Goal: Obtain resource: Download file/media

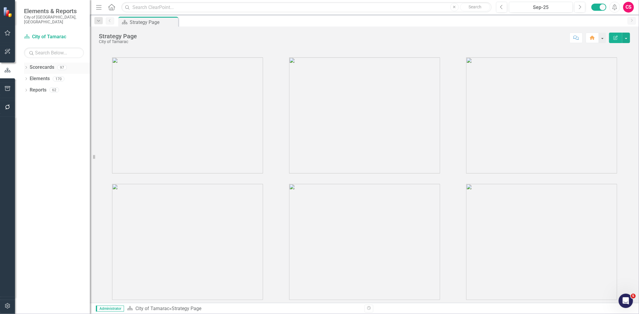
click at [41, 64] on link "Scorecards" at bounding box center [42, 67] width 25 height 7
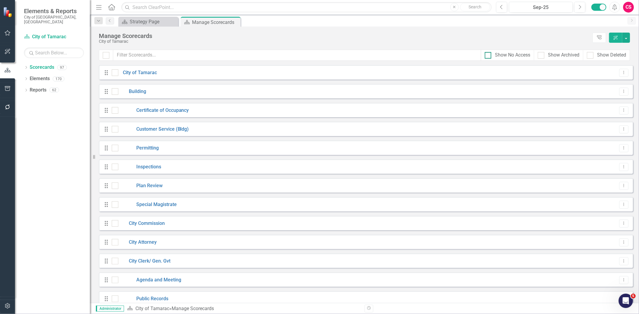
click at [506, 57] on div "Show No Access" at bounding box center [512, 55] width 35 height 7
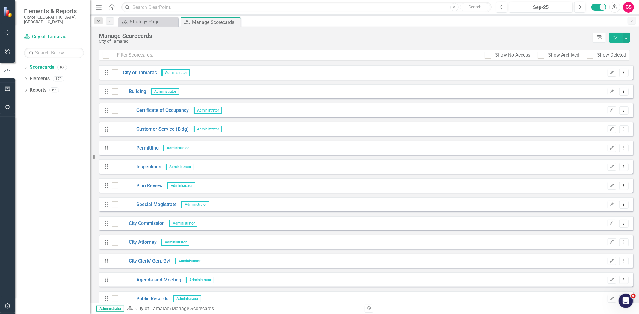
click at [495, 51] on div "Show No Access" at bounding box center [506, 55] width 53 height 11
click at [495, 55] on div "Show No Access" at bounding box center [512, 55] width 35 height 7
click at [488, 55] on input "Show No Access" at bounding box center [486, 54] width 4 height 4
checkbox input "true"
click at [211, 57] on input "text" at bounding box center [297, 55] width 368 height 11
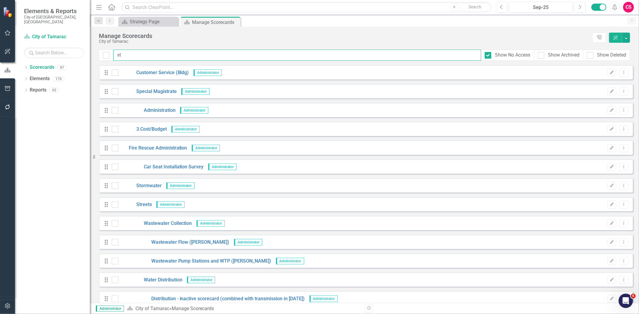
type input "s"
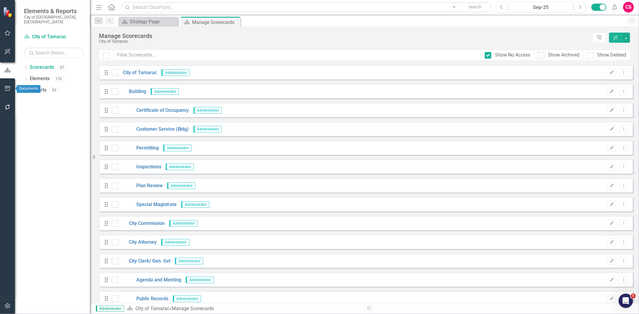
click at [10, 90] on icon "button" at bounding box center [7, 88] width 6 height 5
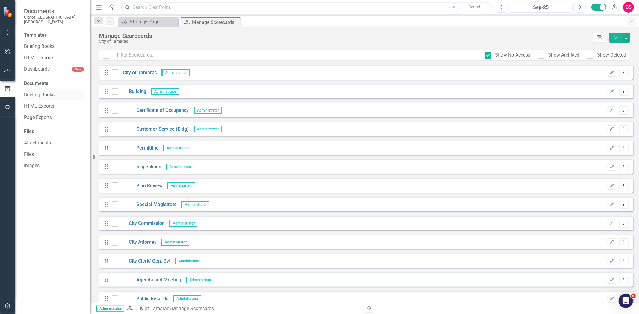
click at [42, 93] on link "Briefing Books" at bounding box center [54, 95] width 60 height 7
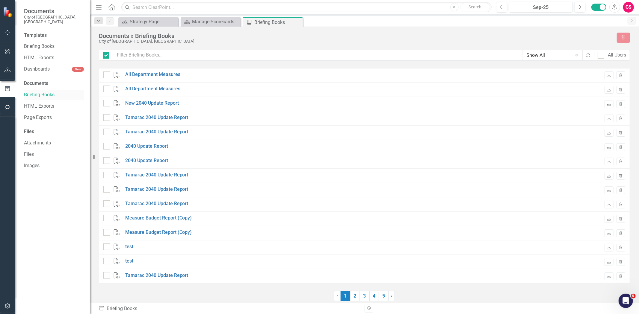
checkbox input "false"
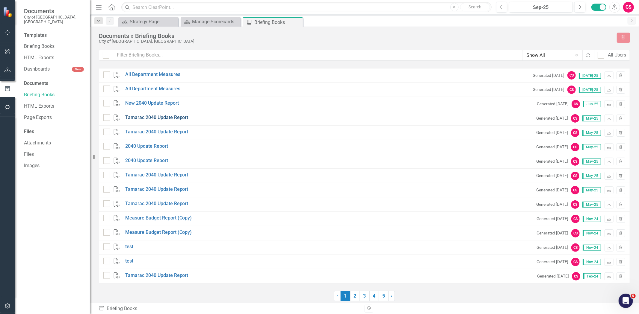
click at [168, 116] on link "Tamarac 2040 Update Report" at bounding box center [156, 117] width 63 height 7
click at [52, 43] on link "Briefing Books" at bounding box center [54, 46] width 60 height 7
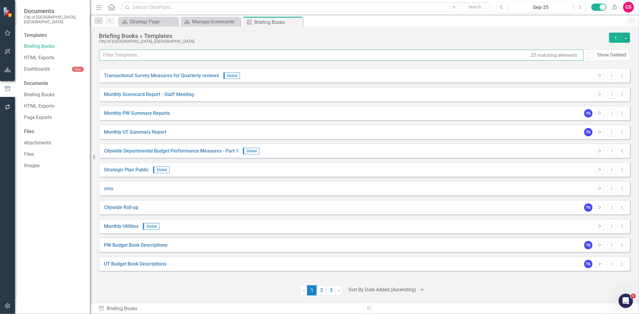
click at [202, 59] on input "text" at bounding box center [341, 55] width 484 height 11
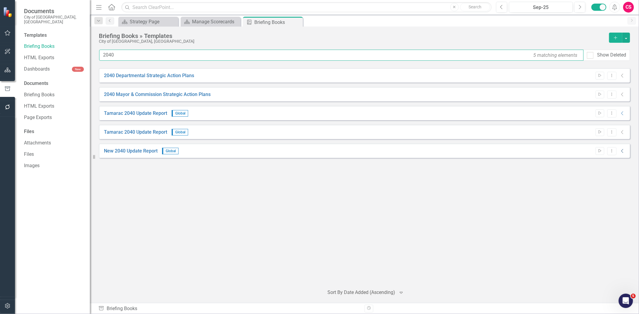
type input "2040"
click at [621, 150] on icon "Collapse" at bounding box center [622, 151] width 6 height 5
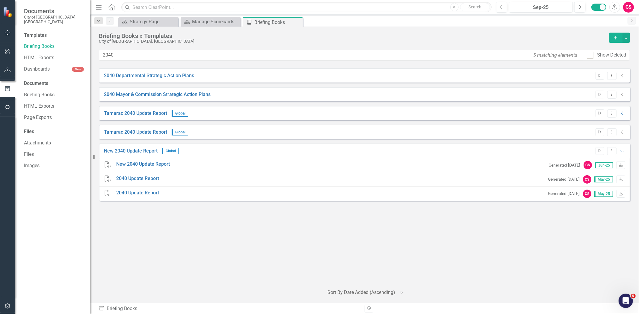
click at [620, 131] on icon "Collapse" at bounding box center [622, 132] width 6 height 5
click at [621, 134] on icon "Collapse" at bounding box center [622, 132] width 6 height 5
click at [623, 131] on icon at bounding box center [622, 133] width 2 height 4
click at [623, 112] on icon at bounding box center [622, 114] width 2 height 4
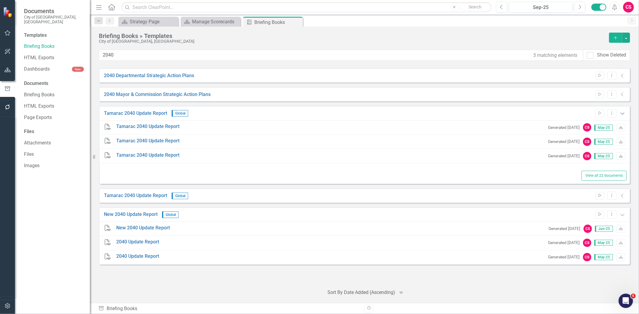
click at [623, 112] on icon "Expanded" at bounding box center [622, 113] width 6 height 5
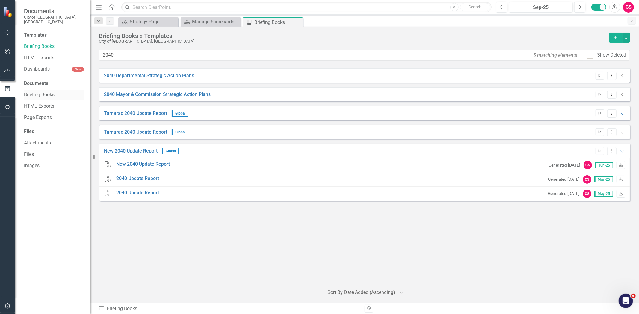
click at [37, 92] on link "Briefing Books" at bounding box center [54, 95] width 60 height 7
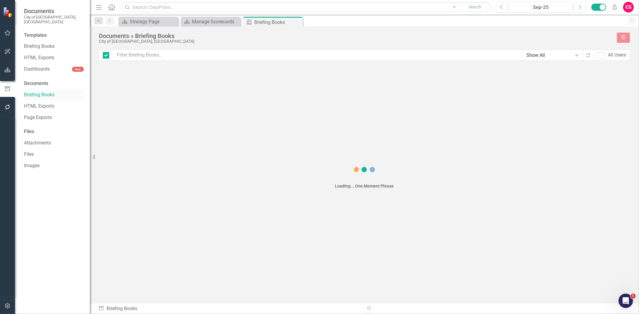
checkbox input "false"
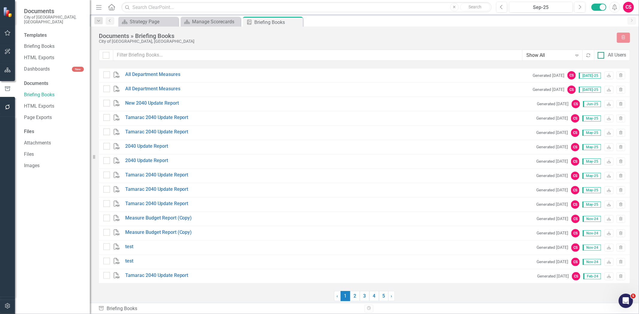
drag, startPoint x: 609, startPoint y: 57, endPoint x: 602, endPoint y: 54, distance: 7.6
click at [606, 55] on div "All Users" at bounding box center [611, 55] width 28 height 7
click at [599, 56] on div at bounding box center [600, 55] width 7 height 7
click at [599, 56] on input "All Users" at bounding box center [599, 54] width 4 height 4
checkbox input "true"
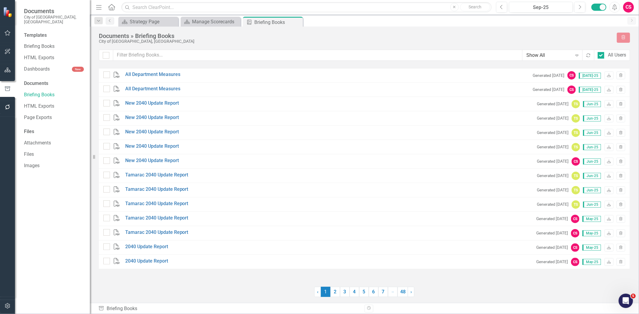
checkbox input "false"
click at [606, 105] on icon "Download" at bounding box center [608, 105] width 4 height 4
click at [9, 70] on icon "button" at bounding box center [7, 70] width 6 height 5
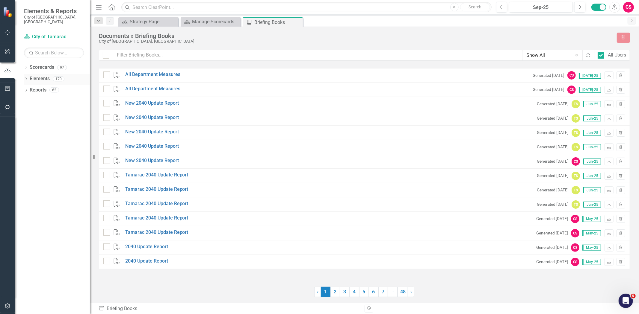
click at [25, 78] on icon "Dropdown" at bounding box center [26, 79] width 4 height 3
